Goal: Task Accomplishment & Management: Use online tool/utility

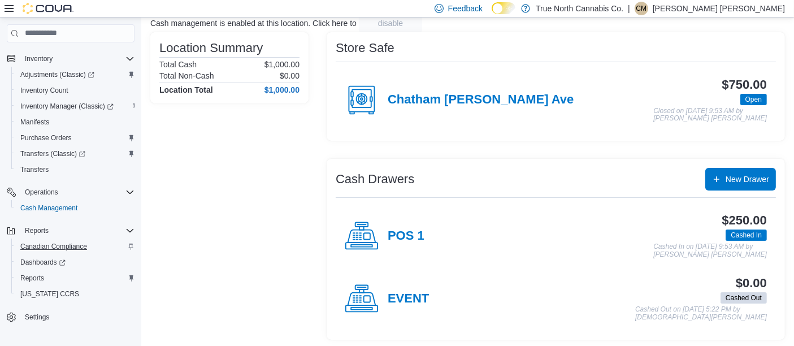
scroll to position [80, 0]
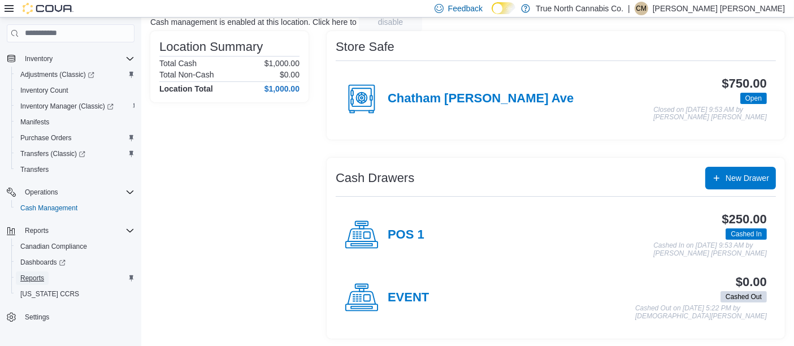
click at [42, 276] on span "Reports" at bounding box center [32, 277] width 24 height 9
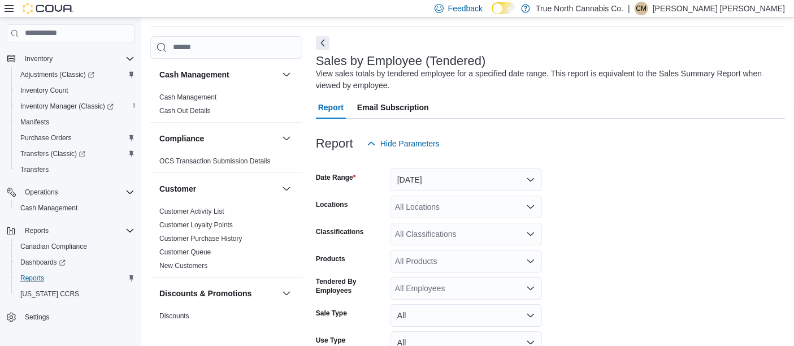
scroll to position [37, 0]
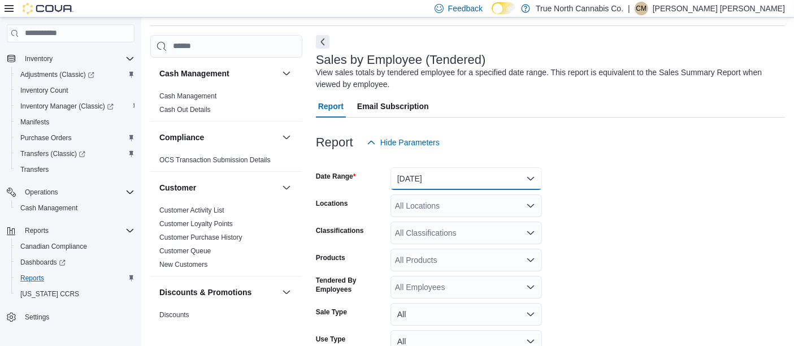
click at [502, 179] on button "[DATE]" at bounding box center [465, 178] width 151 height 23
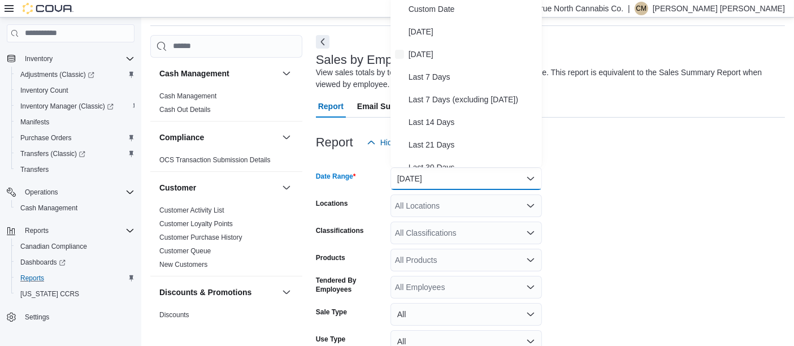
scroll to position [34, 0]
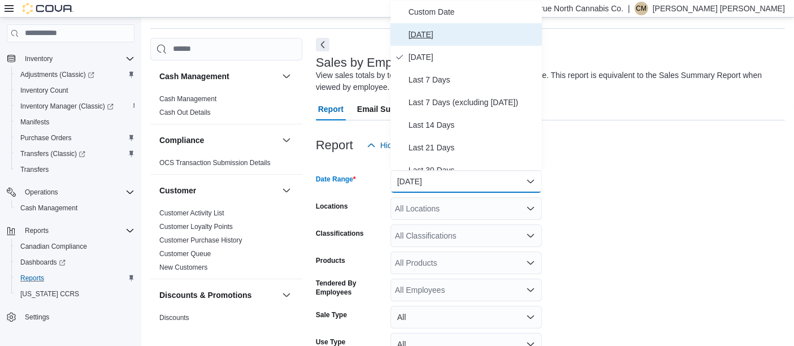
click at [470, 33] on span "[DATE]" at bounding box center [473, 35] width 129 height 14
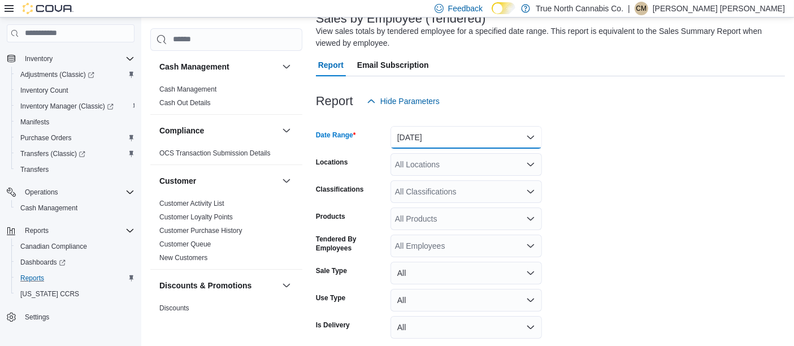
scroll to position [97, 0]
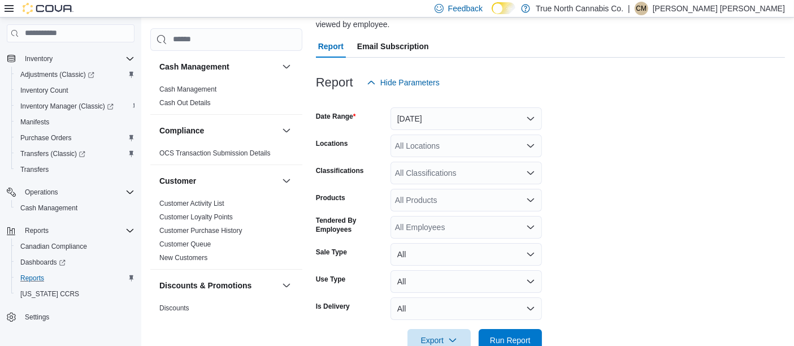
click at [432, 157] on form "Date Range [DATE] Locations All Locations Classifications All Classifications P…" at bounding box center [550, 223] width 469 height 258
click at [433, 154] on div "All Locations" at bounding box center [465, 145] width 151 height 23
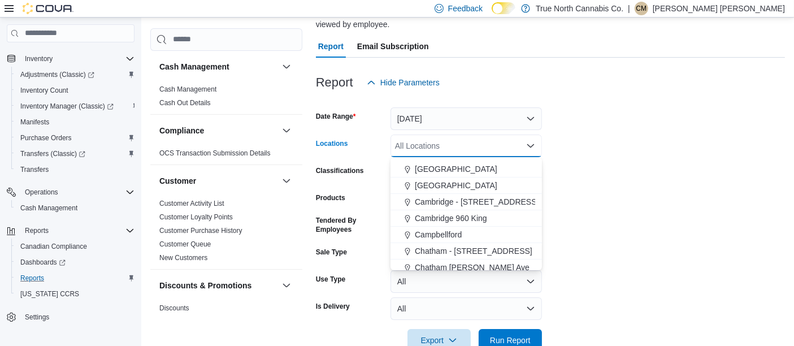
scroll to position [125, 0]
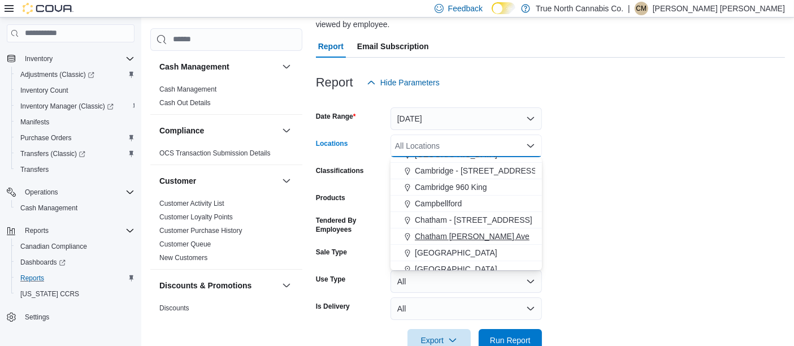
click at [490, 235] on span "Chatham [PERSON_NAME] Ave" at bounding box center [472, 236] width 115 height 11
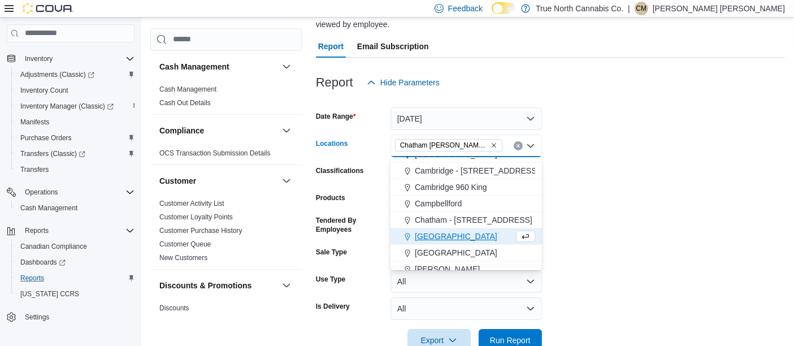
click at [613, 228] on form "Date Range [DATE] Locations [GEOGRAPHIC_DATA] [PERSON_NAME] Ave Combo box. Sele…" at bounding box center [550, 223] width 469 height 258
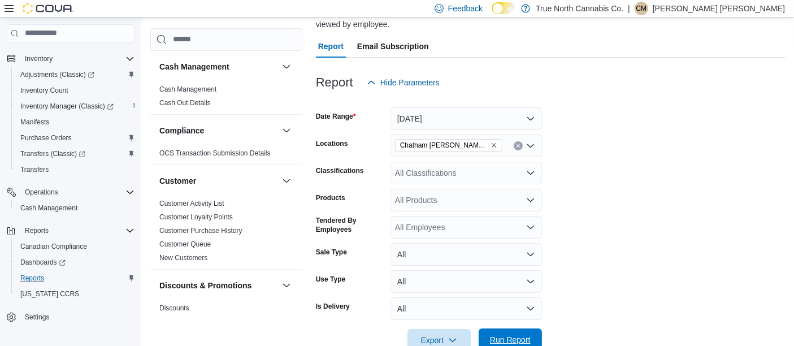
click at [509, 341] on span "Run Report" at bounding box center [510, 339] width 41 height 11
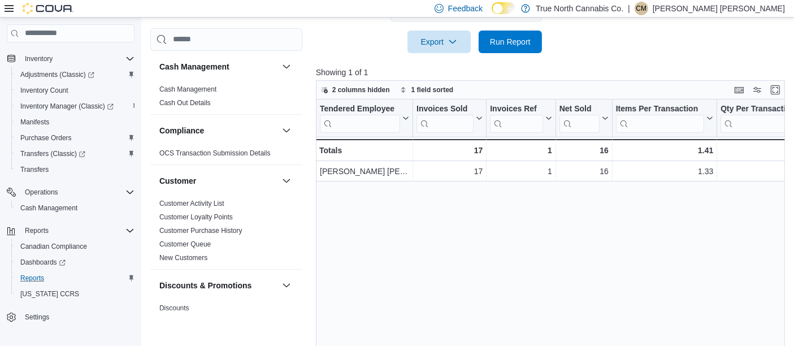
scroll to position [415, 0]
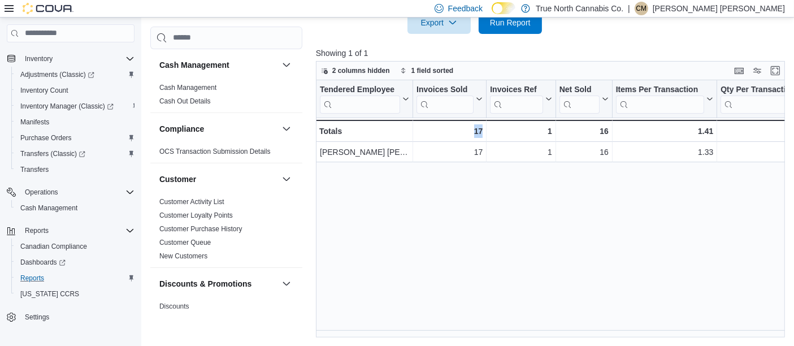
drag, startPoint x: 447, startPoint y: 336, endPoint x: 479, endPoint y: 329, distance: 32.9
click at [494, 330] on div "Tendered Employee Click to view column header actions Invoices Sold Click to vi…" at bounding box center [553, 209] width 474 height 258
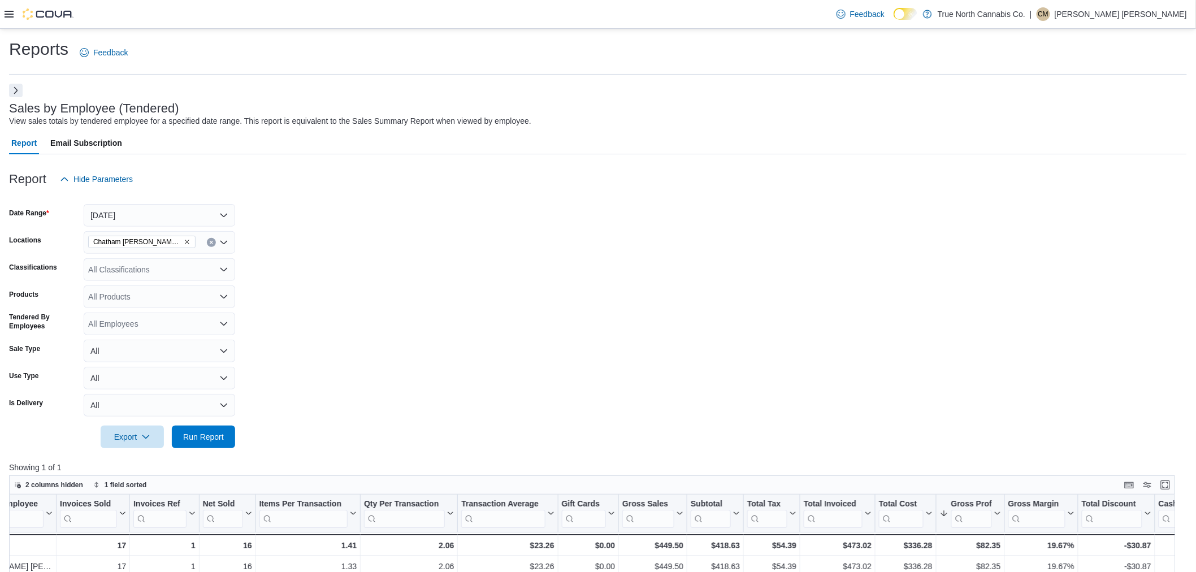
scroll to position [13, 0]
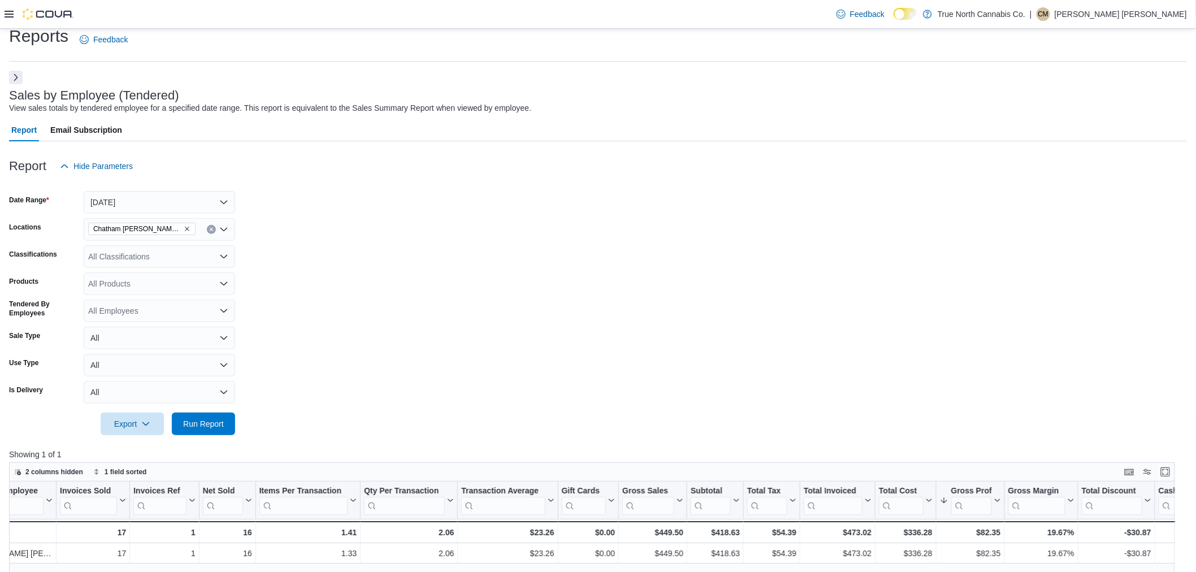
click at [793, 12] on p "[PERSON_NAME] [PERSON_NAME]" at bounding box center [1120, 14] width 132 height 14
click at [793, 116] on button "Sign Out" at bounding box center [1131, 112] width 104 height 18
